Goal: Information Seeking & Learning: Learn about a topic

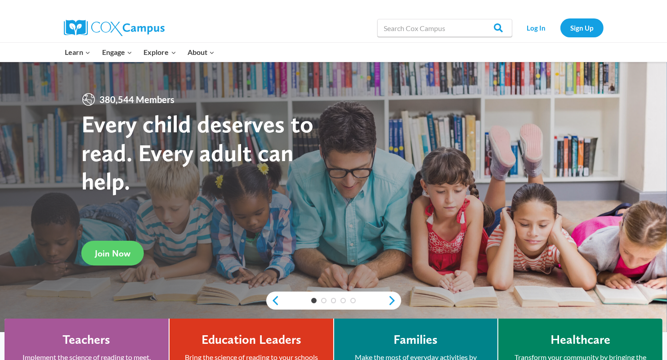
click at [399, 29] on input "Search in [URL][DOMAIN_NAME]" at bounding box center [444, 28] width 135 height 18
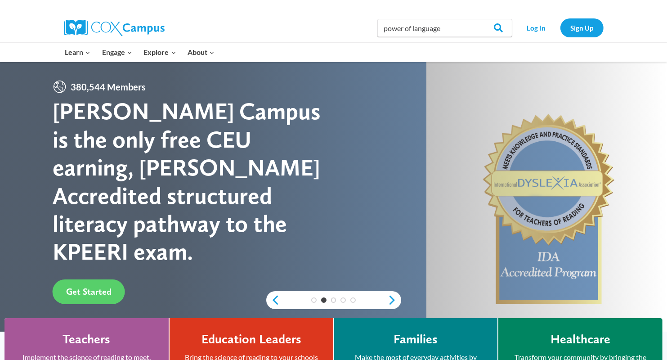
type input "power of language"
click at [477, 19] on input "Search" at bounding box center [494, 28] width 35 height 18
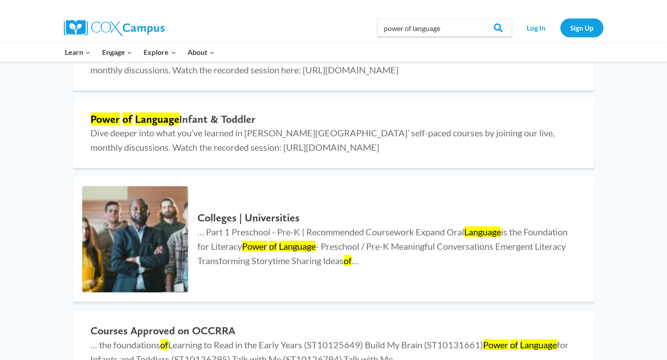
scroll to position [138, 0]
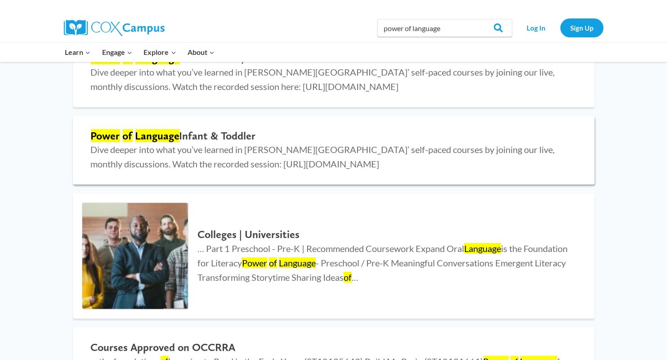
click at [215, 132] on h2 "Power of Language Infant & Toddler" at bounding box center [334, 135] width 486 height 13
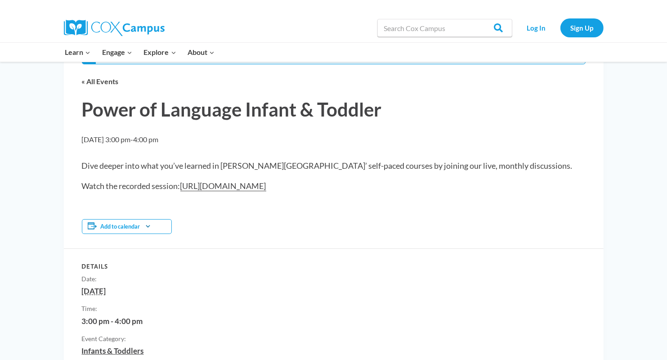
scroll to position [41, 0]
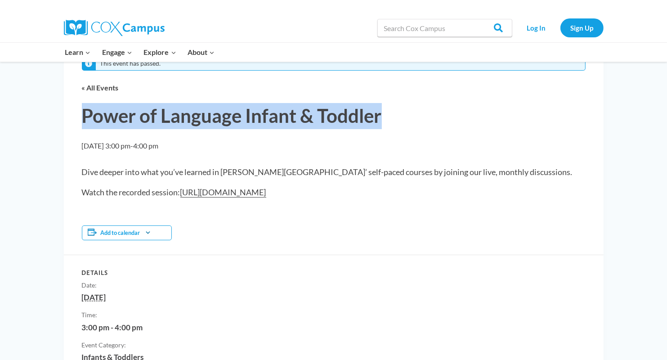
drag, startPoint x: 84, startPoint y: 112, endPoint x: 387, endPoint y: 111, distance: 303.5
click at [387, 111] on h1 "Power of Language Infant & Toddler" at bounding box center [334, 116] width 504 height 26
copy h1 "Power of Language Infant & Toddler"
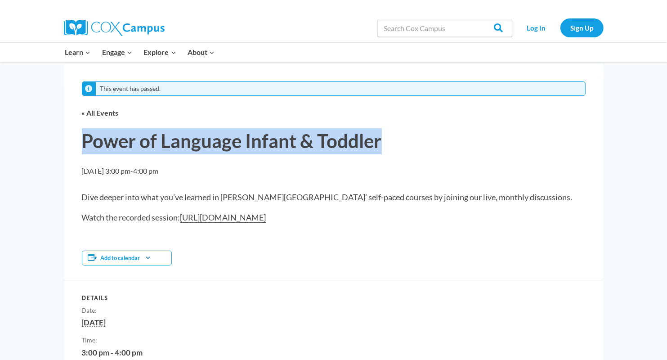
scroll to position [0, 0]
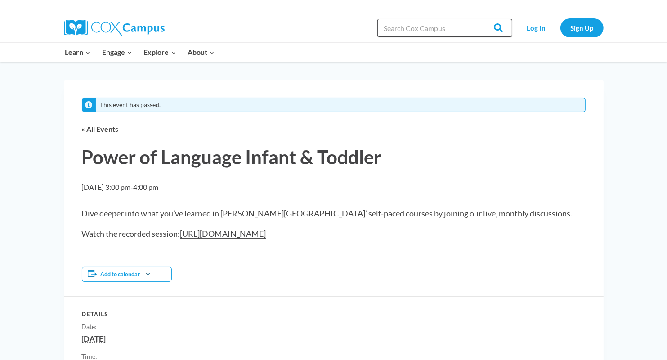
click at [405, 29] on input "Search in [URL][DOMAIN_NAME]" at bounding box center [444, 28] width 135 height 18
type input "meaninngful conversations"
click at [477, 19] on input "Search" at bounding box center [494, 28] width 35 height 18
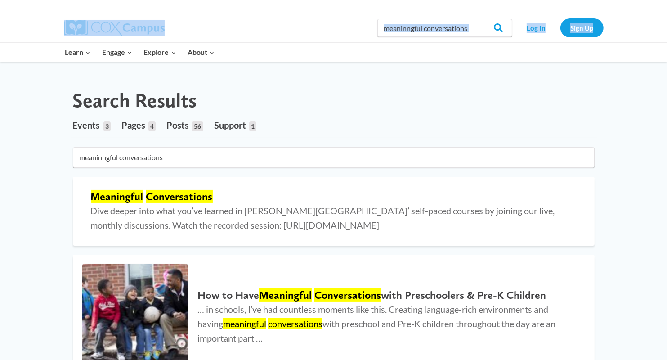
drag, startPoint x: 666, startPoint y: 32, endPoint x: 667, endPoint y: 46, distance: 14.5
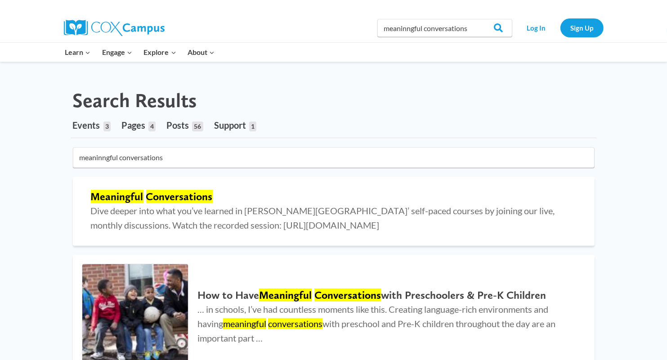
drag, startPoint x: 667, startPoint y: 46, endPoint x: 563, endPoint y: 92, distance: 113.8
click at [563, 92] on div "Search Results" at bounding box center [334, 101] width 526 height 24
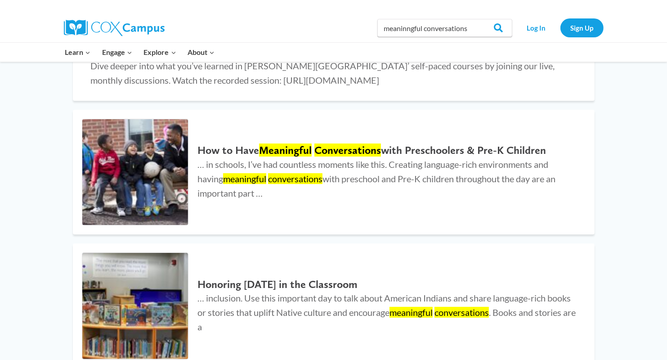
scroll to position [142, 0]
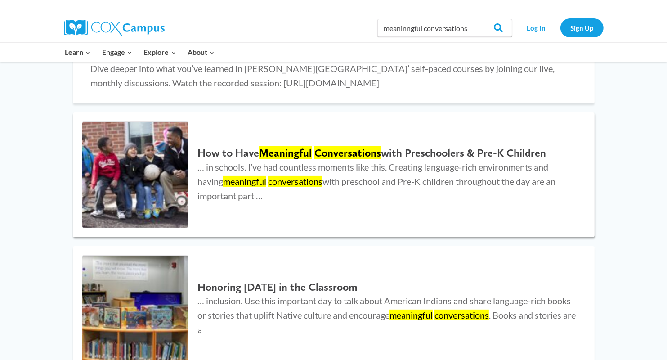
click at [368, 151] on mark "Conversations" at bounding box center [347, 152] width 67 height 13
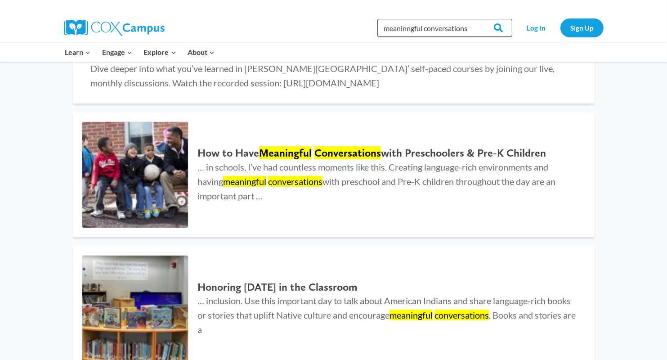
drag, startPoint x: 474, startPoint y: 27, endPoint x: 377, endPoint y: 33, distance: 97.3
click at [377, 33] on div "Search in https://coxcampus.org/ meaninngful conversations Search Search Log In…" at bounding box center [437, 27] width 333 height 29
type input "talk with me"
click at [477, 19] on input "Search" at bounding box center [494, 28] width 35 height 18
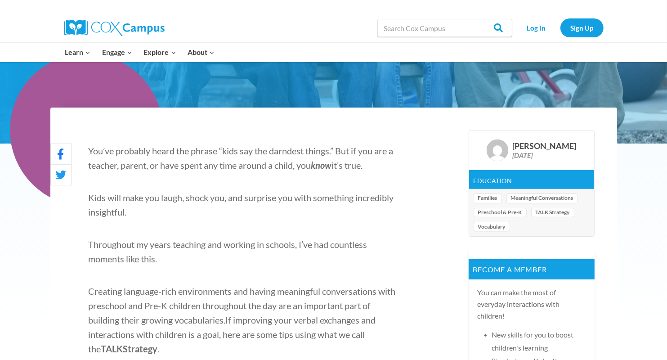
scroll to position [200, 0]
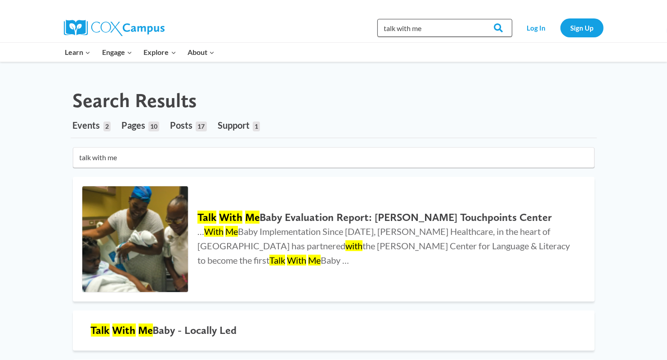
click at [448, 30] on input "talk with me" at bounding box center [444, 28] width 135 height 18
type input "talk with me training"
click at [477, 19] on input "Search" at bounding box center [494, 28] width 35 height 18
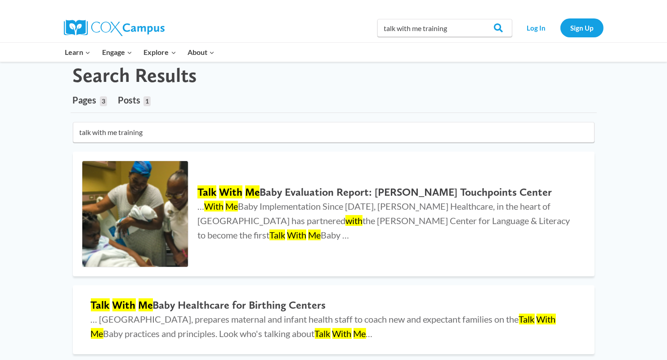
scroll to position [24, 0]
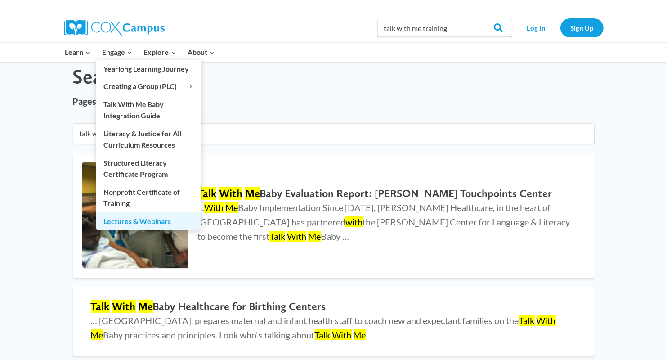
click at [135, 219] on link "Lectures & Webinars" at bounding box center [148, 220] width 105 height 17
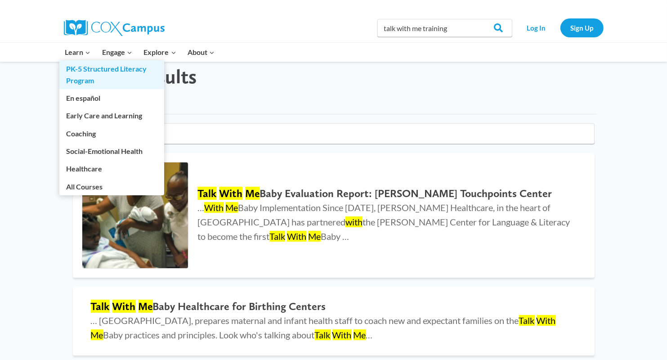
click at [76, 72] on link "PK-5 Structured Literacy Program" at bounding box center [111, 74] width 105 height 29
